Goal: Transaction & Acquisition: Purchase product/service

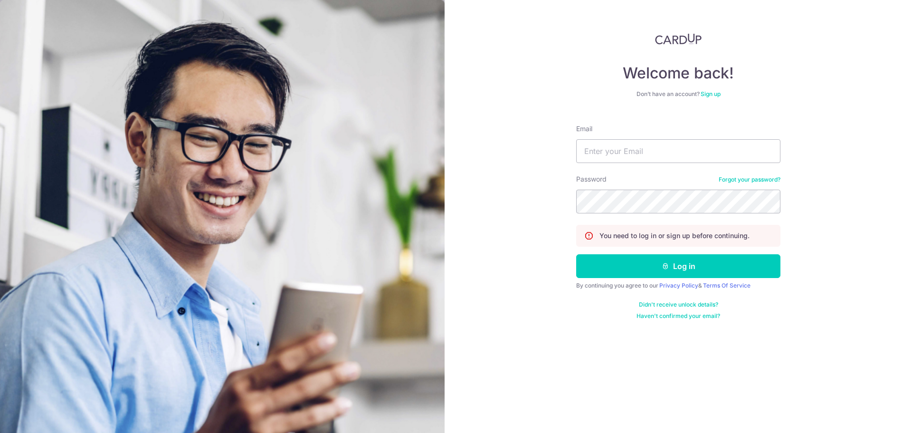
click at [641, 130] on div "Email" at bounding box center [678, 143] width 204 height 39
click at [641, 151] on input "Email" at bounding box center [678, 151] width 204 height 24
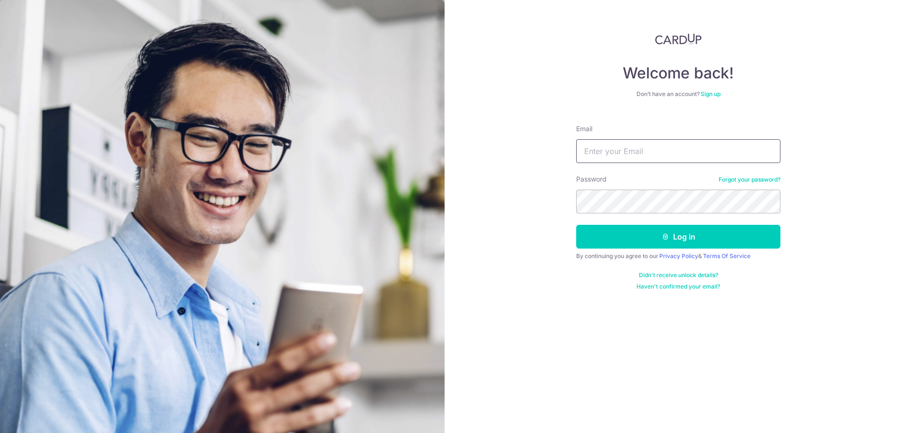
click at [631, 152] on input "Email" at bounding box center [678, 151] width 204 height 24
type input "[EMAIL_ADDRESS][DOMAIN_NAME]"
click at [576, 225] on button "Log in" at bounding box center [678, 237] width 204 height 24
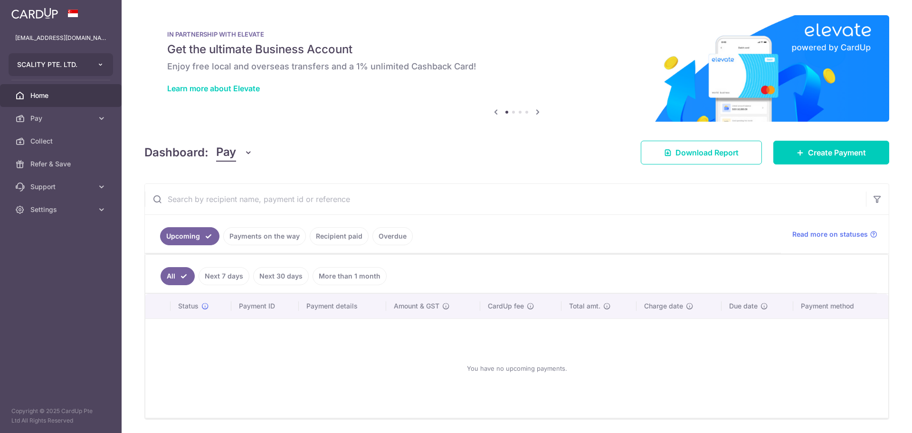
click at [94, 62] on button "SCALITY PTE. LTD." at bounding box center [61, 64] width 104 height 23
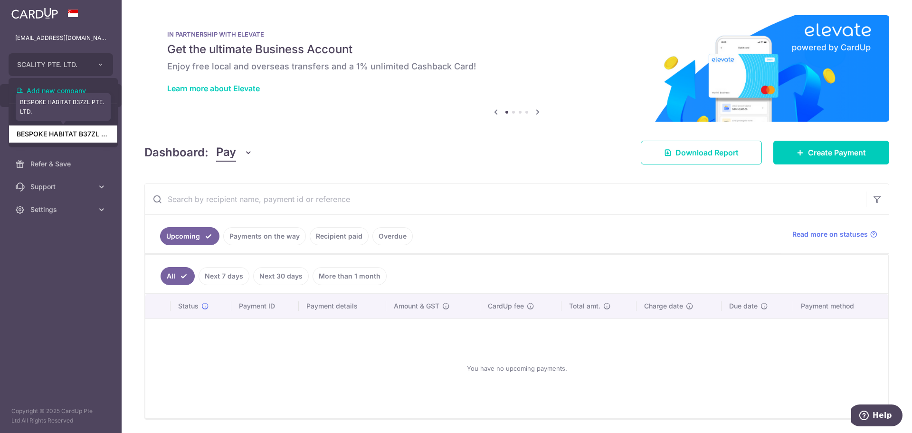
click at [85, 142] on link "BESPOKE HABITAT B37ZL PTE. LTD." at bounding box center [63, 133] width 108 height 17
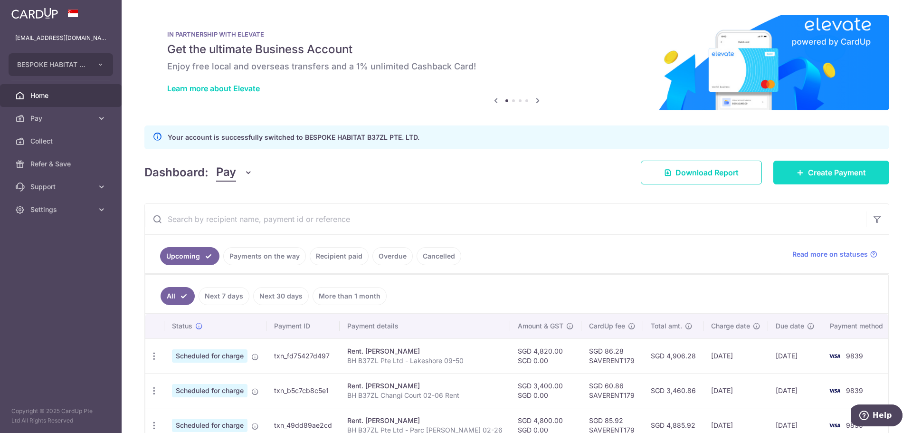
click at [781, 175] on link "Create Payment" at bounding box center [831, 173] width 116 height 24
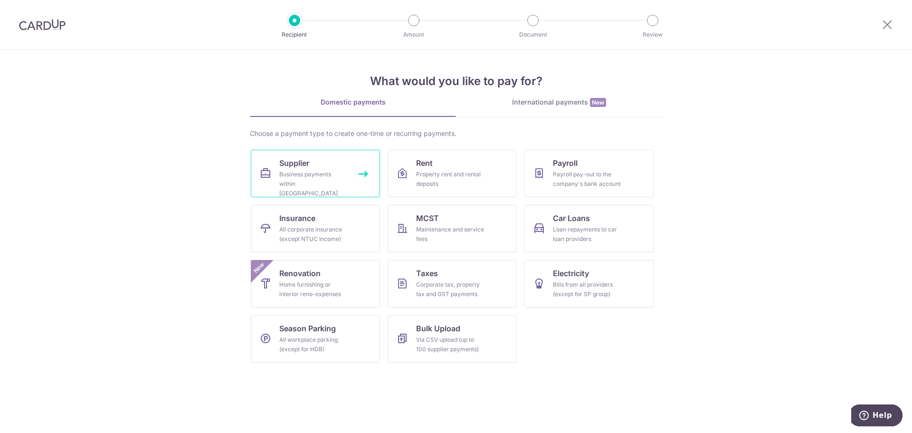
click at [345, 180] on div "Business payments within Singapore" at bounding box center [313, 184] width 68 height 28
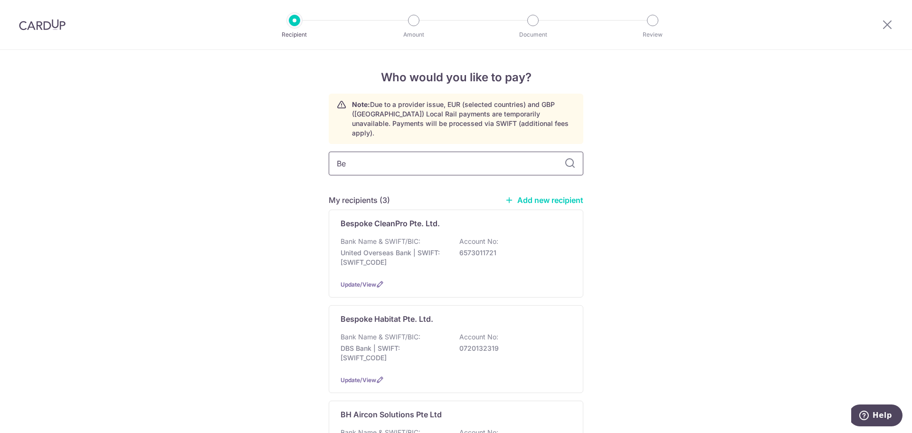
type input "Bes"
type input "B"
click at [425, 160] on input "text" at bounding box center [456, 164] width 255 height 24
click at [526, 195] on link "Add new recipient" at bounding box center [544, 199] width 78 height 9
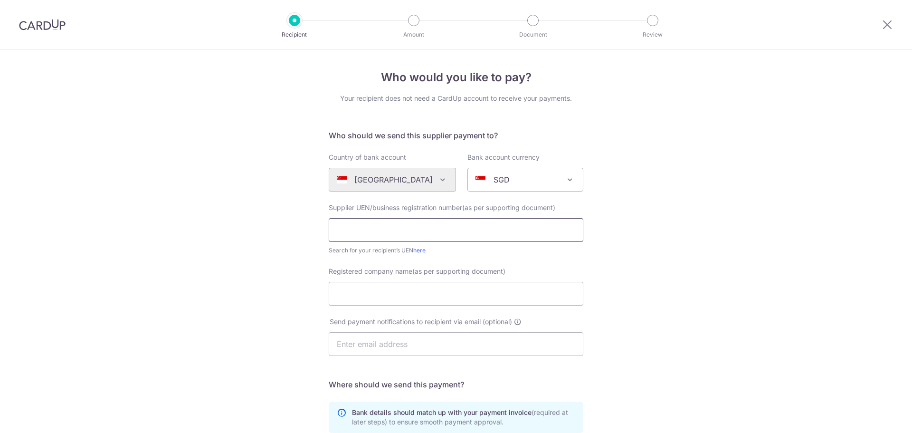
click at [425, 228] on input "text" at bounding box center [456, 230] width 255 height 24
type input "202325318C"
click at [424, 292] on input "Registered company name(as per supporting document)" at bounding box center [456, 294] width 255 height 24
type input "f"
type input "Finserv Solutions Private Limited"
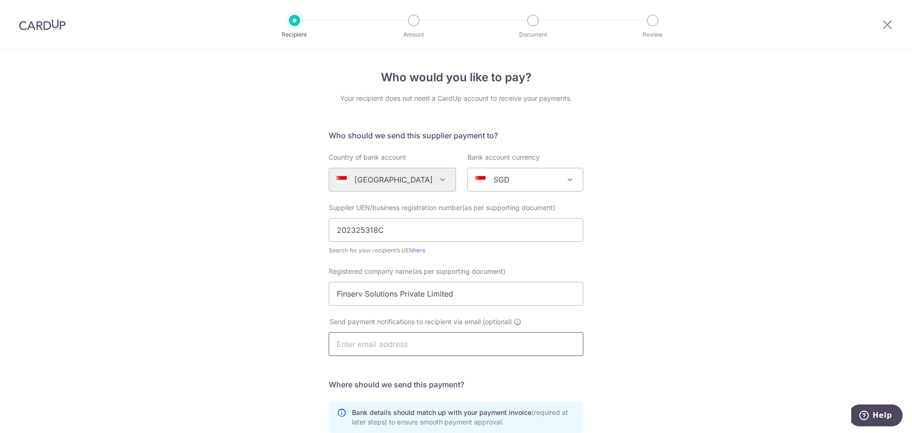
click at [453, 342] on input "text" at bounding box center [456, 344] width 255 height 24
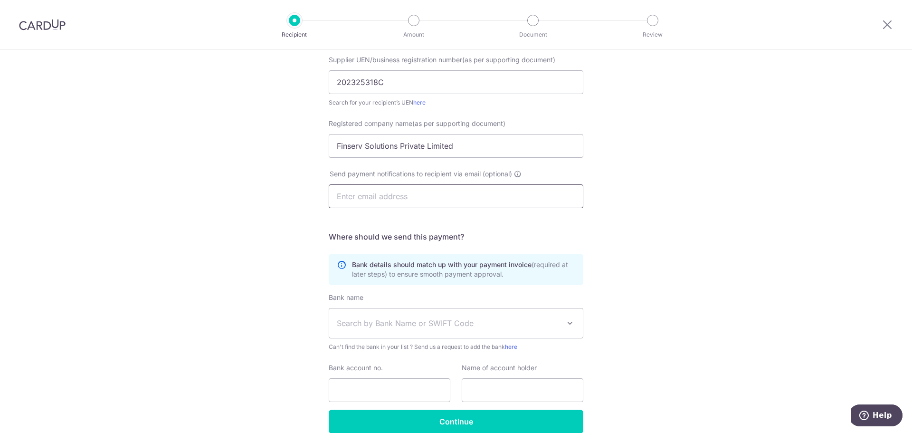
scroll to position [190, 0]
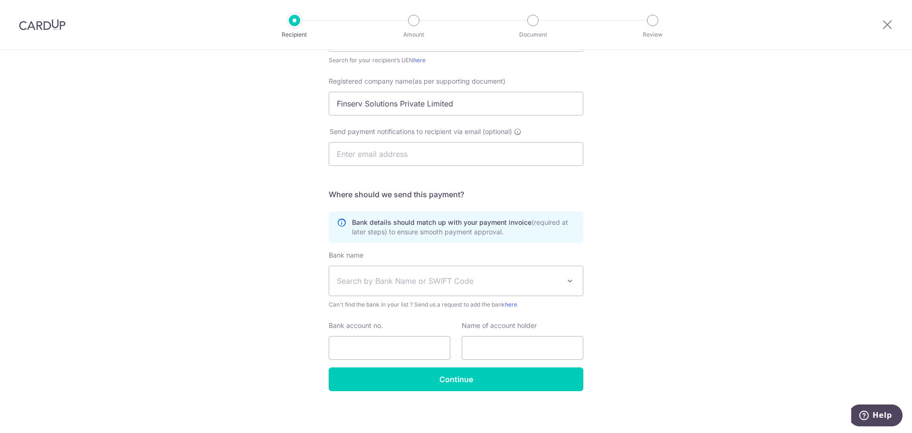
click at [445, 292] on span "Search by Bank Name or SWIFT Code" at bounding box center [456, 280] width 254 height 29
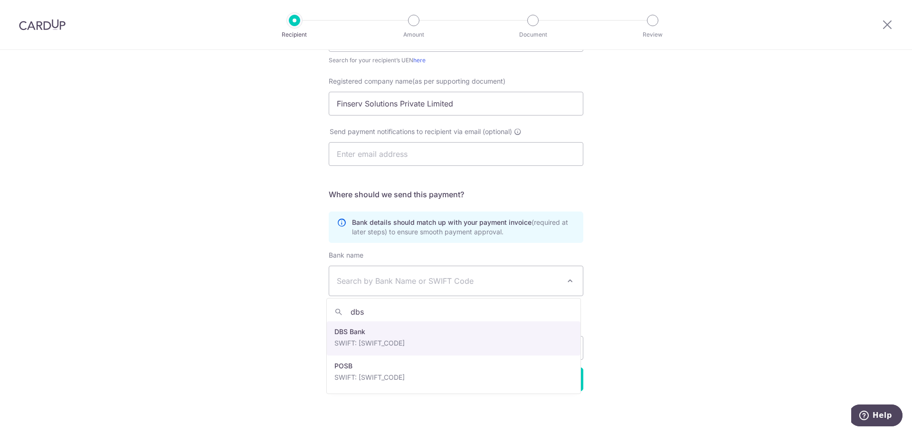
type input "dbs"
select select "6"
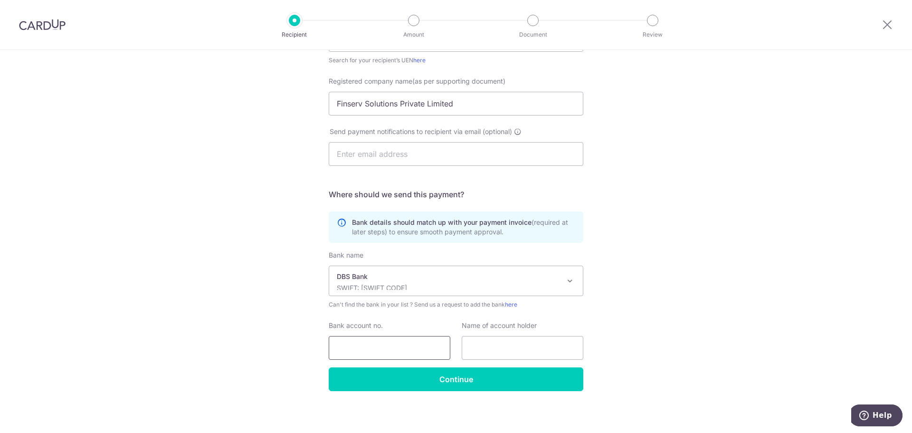
click at [383, 355] on input "Bank account no." at bounding box center [390, 348] width 122 height 24
type input "0721040085"
click at [474, 350] on input "text" at bounding box center [523, 348] width 122 height 24
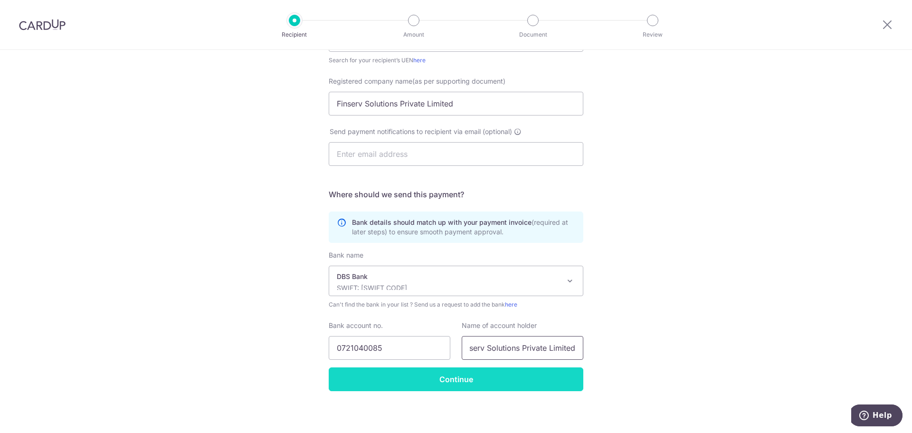
type input "Finserv Solutions Private Limited"
click at [503, 384] on input "Continue" at bounding box center [456, 379] width 255 height 24
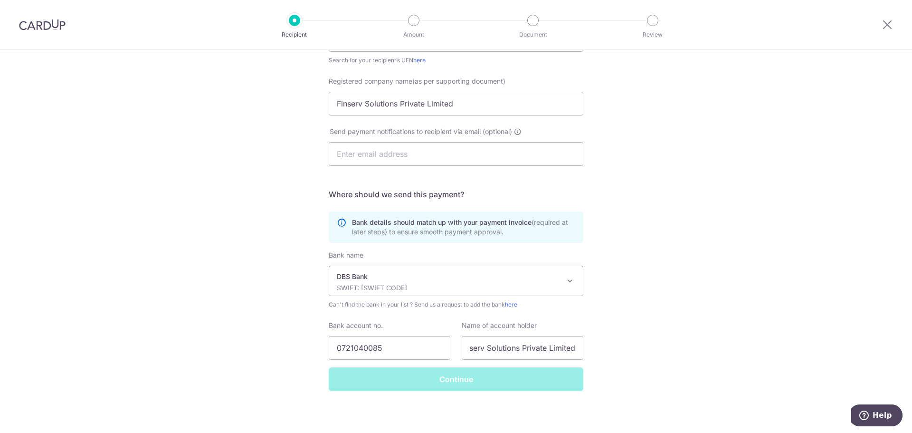
scroll to position [0, 0]
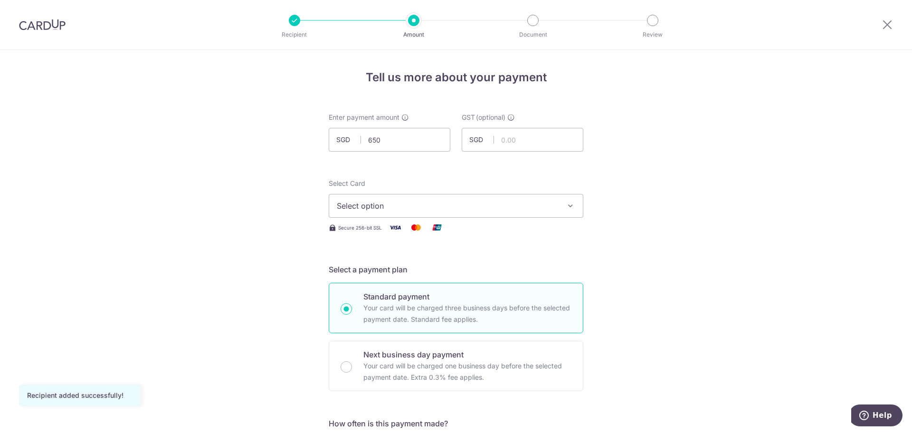
type input "650.00"
click at [504, 212] on button "Select option" at bounding box center [456, 206] width 255 height 24
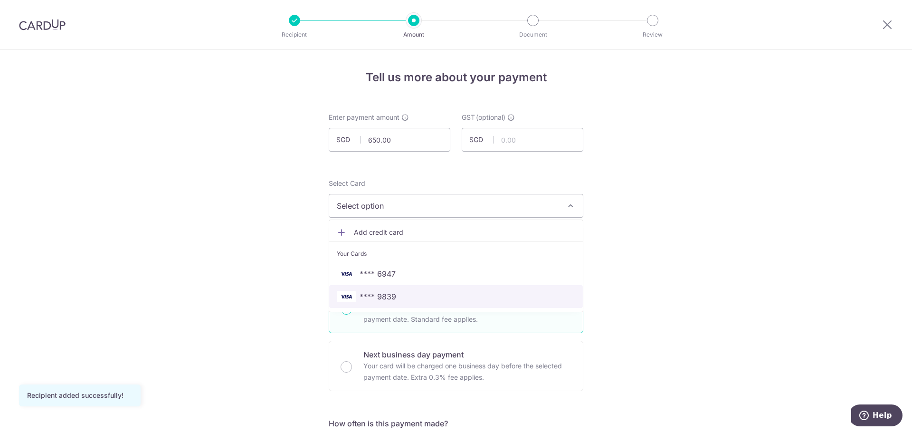
click at [473, 303] on link "**** 9839" at bounding box center [456, 296] width 254 height 23
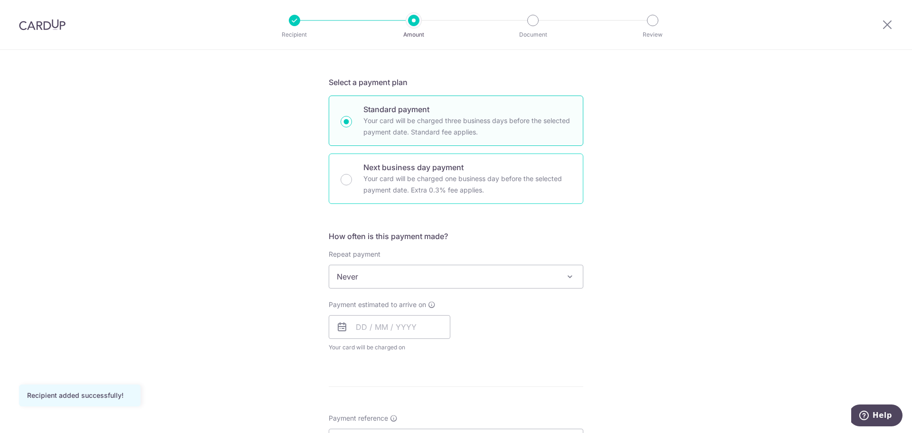
scroll to position [190, 0]
click at [438, 190] on p "Your card will be charged one business day before the selected payment date. Ex…" at bounding box center [467, 181] width 208 height 23
click at [352, 182] on input "Next business day payment Your card will be charged one business day before the…" at bounding box center [346, 176] width 11 height 11
radio input "false"
radio input "true"
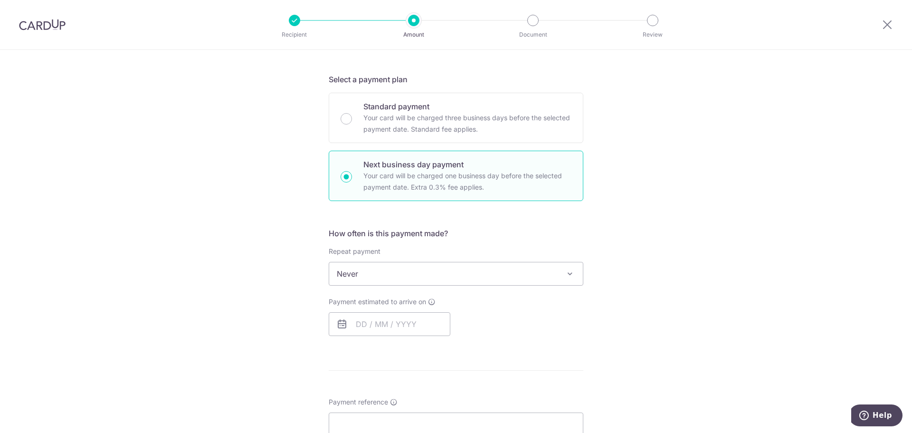
click at [468, 274] on span "Never" at bounding box center [456, 273] width 254 height 23
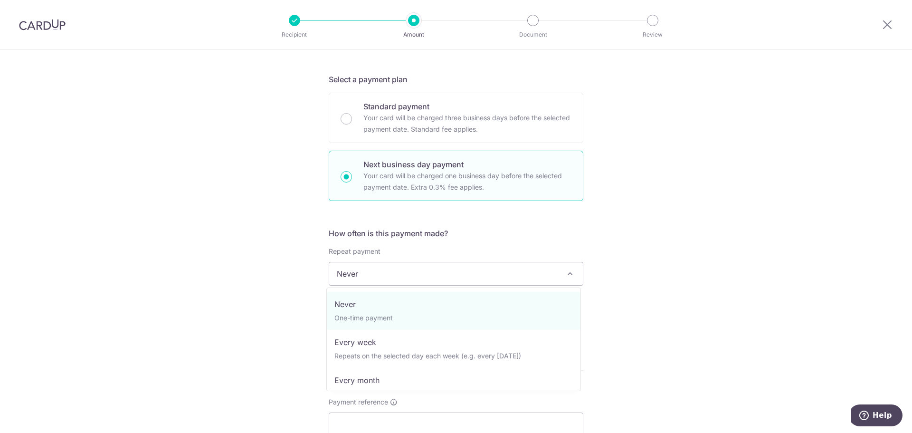
click at [453, 277] on span "Never" at bounding box center [456, 273] width 254 height 23
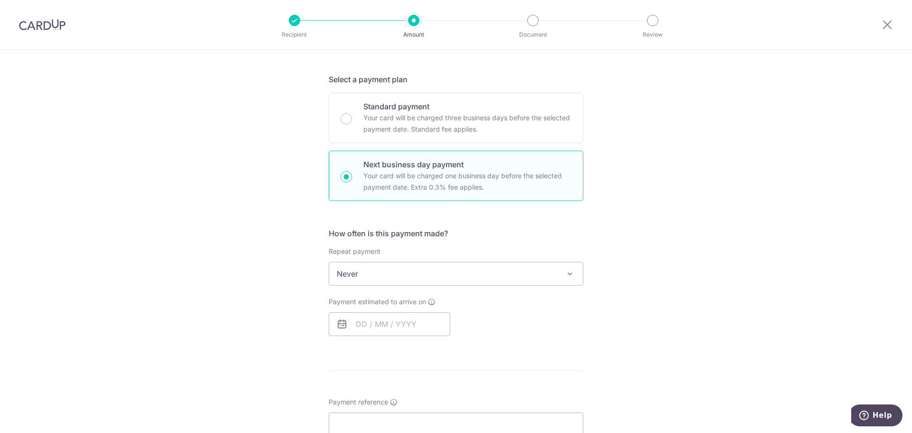
click at [415, 336] on div "How often is this payment made? Repeat payment Never Every week Every month Eve…" at bounding box center [456, 286] width 255 height 116
click at [412, 329] on input "text" at bounding box center [390, 324] width 122 height 24
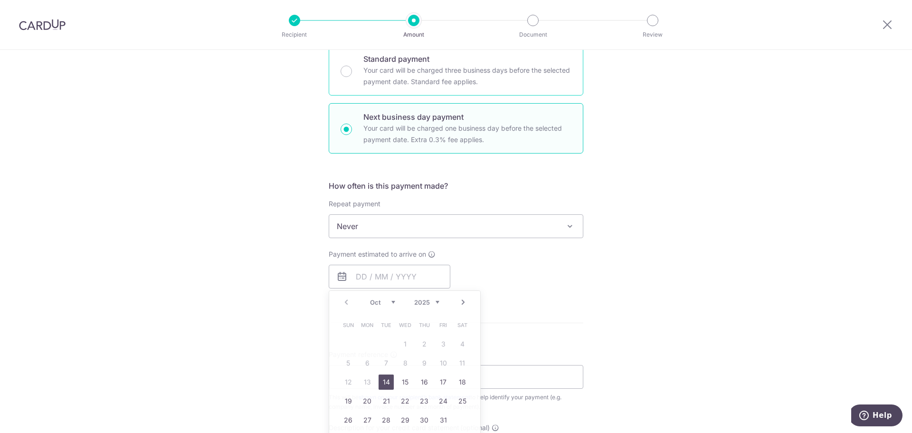
click at [399, 76] on p "Your card will be charged three business days before the selected payment date.…" at bounding box center [467, 76] width 208 height 23
click at [352, 76] on input "Standard payment Your card will be charged three business days before the selec…" at bounding box center [346, 71] width 11 height 11
radio input "true"
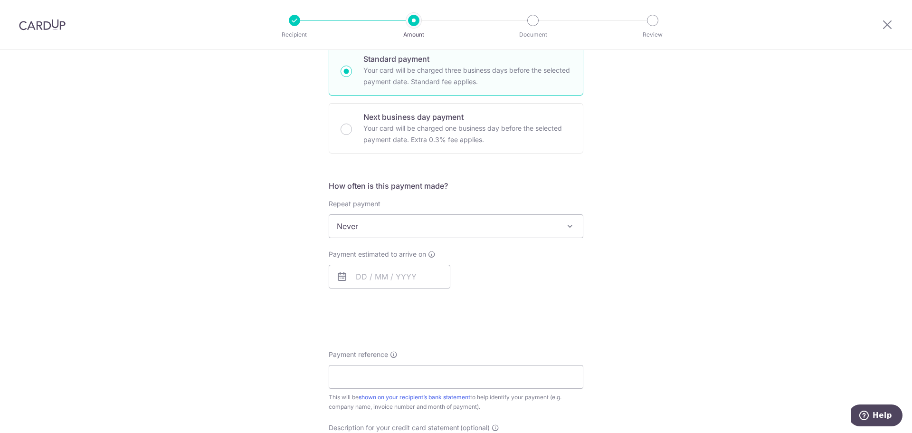
click at [401, 228] on span "Never" at bounding box center [456, 226] width 254 height 23
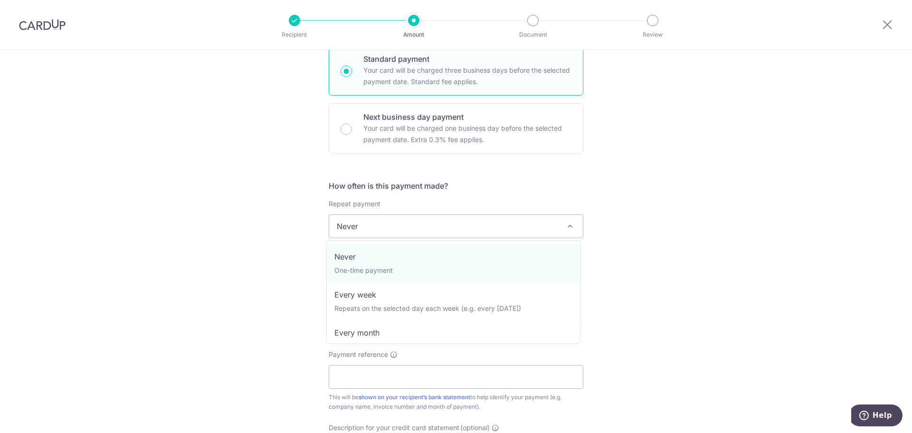
click at [401, 228] on span "Never" at bounding box center [456, 226] width 254 height 23
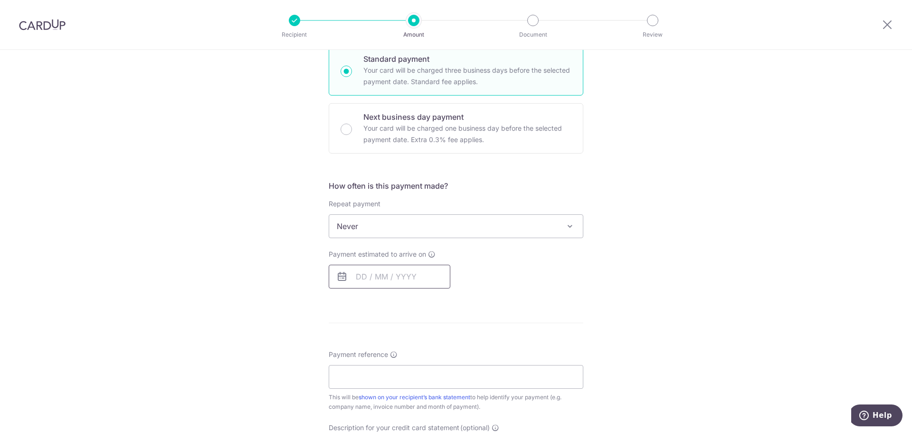
click at [394, 267] on input "text" at bounding box center [390, 277] width 122 height 24
click at [511, 268] on div "Payment estimated to arrive on Prev Next Oct Nov [DATE] 2026 2027 2028 2029 203…" at bounding box center [456, 268] width 266 height 39
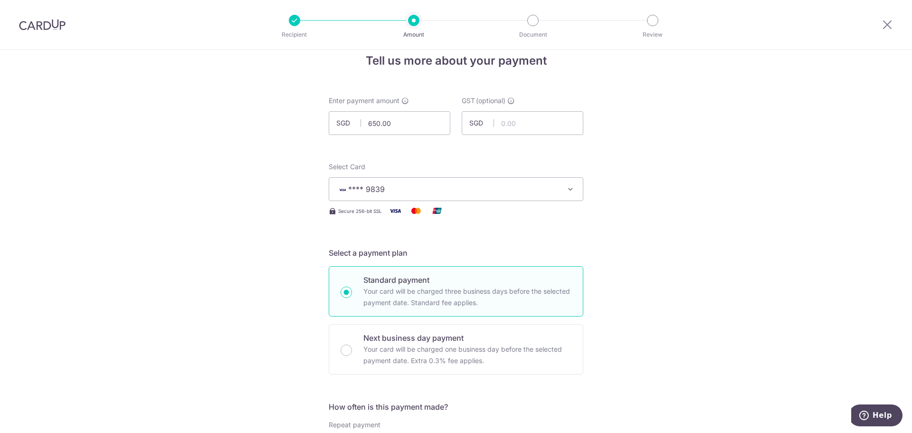
scroll to position [0, 0]
